Goal: Transaction & Acquisition: Obtain resource

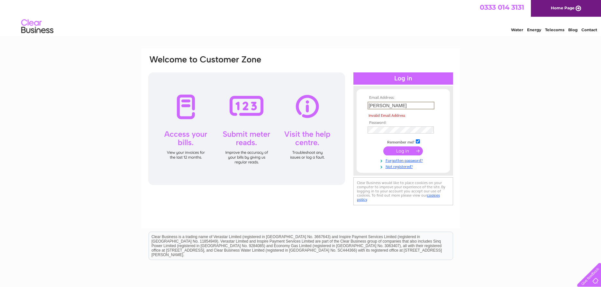
drag, startPoint x: 386, startPoint y: 103, endPoint x: 363, endPoint y: 103, distance: 23.8
click at [363, 103] on form "Email Address: Misty Invalid Email Address Password:" at bounding box center [402, 132] width 93 height 74
type input "zena@k9active.co.uk"
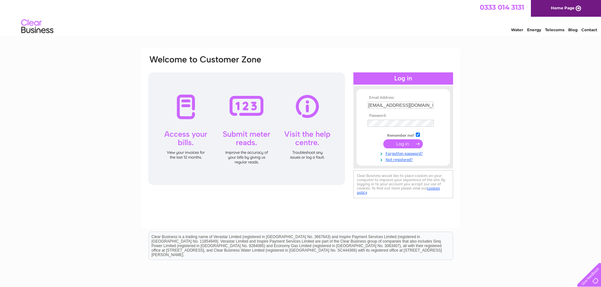
click at [516, 136] on div "Email Address: zena@k9active.co.uk Password:" at bounding box center [300, 193] width 601 height 290
click at [408, 143] on input "submit" at bounding box center [403, 143] width 40 height 9
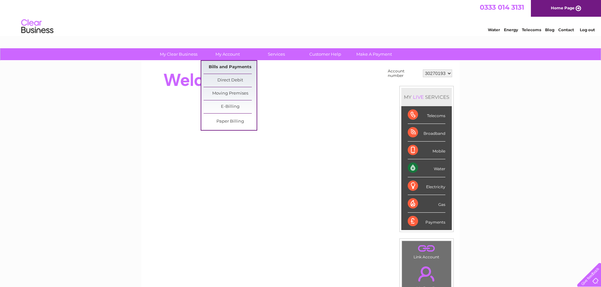
click at [227, 67] on link "Bills and Payments" at bounding box center [229, 67] width 53 height 13
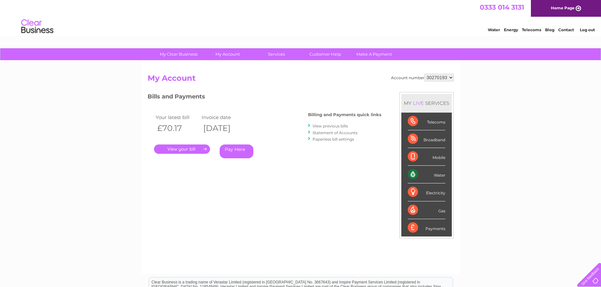
click at [187, 149] on link "." at bounding box center [182, 148] width 56 height 9
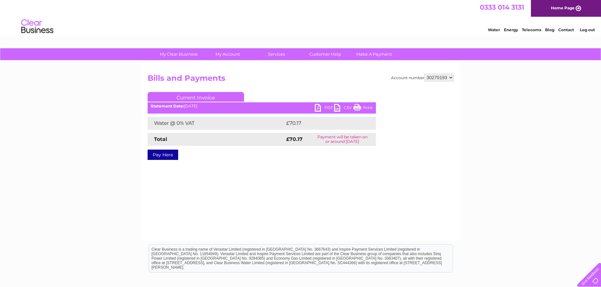
click at [336, 109] on link "CSV" at bounding box center [343, 108] width 19 height 9
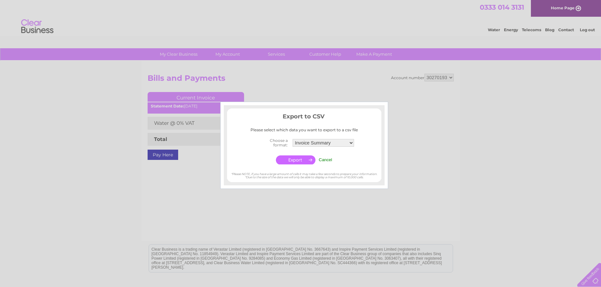
click at [427, 167] on div at bounding box center [300, 143] width 601 height 287
click at [323, 159] on input "Cancel" at bounding box center [325, 159] width 13 height 5
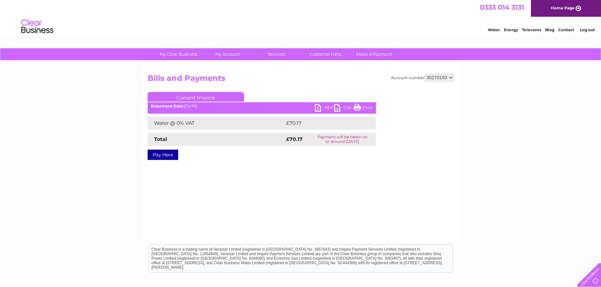
click at [317, 109] on link "PDF" at bounding box center [324, 108] width 19 height 9
